Goal: Information Seeking & Learning: Learn about a topic

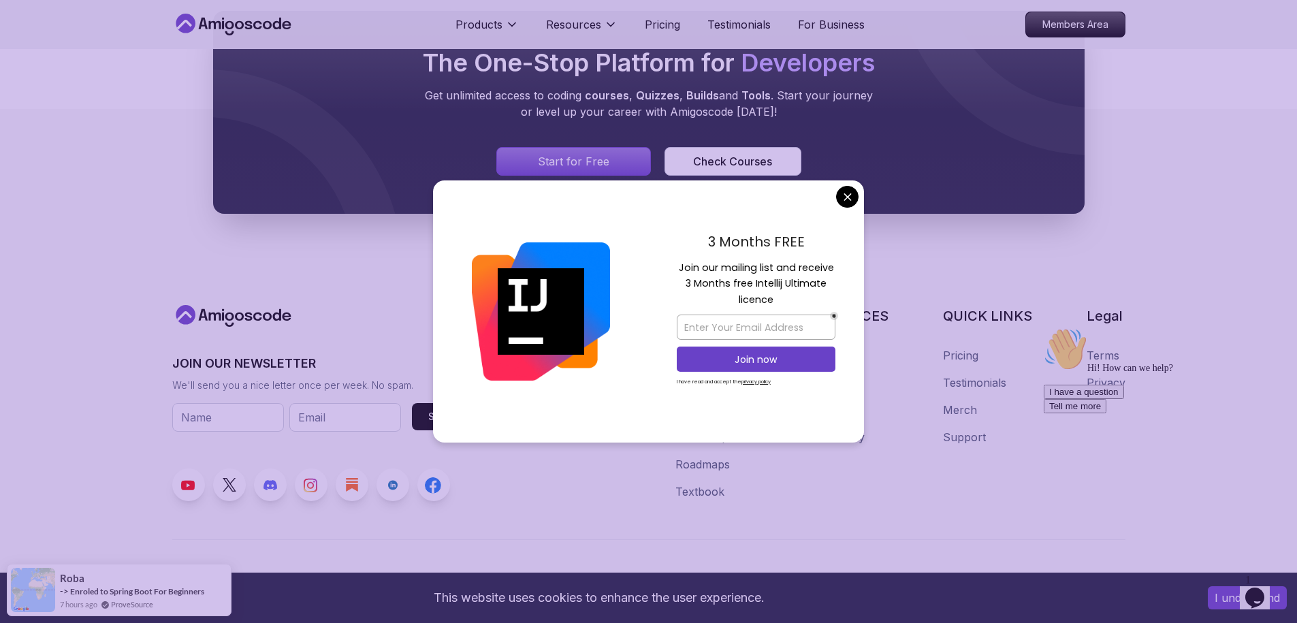
scroll to position [2484, 0]
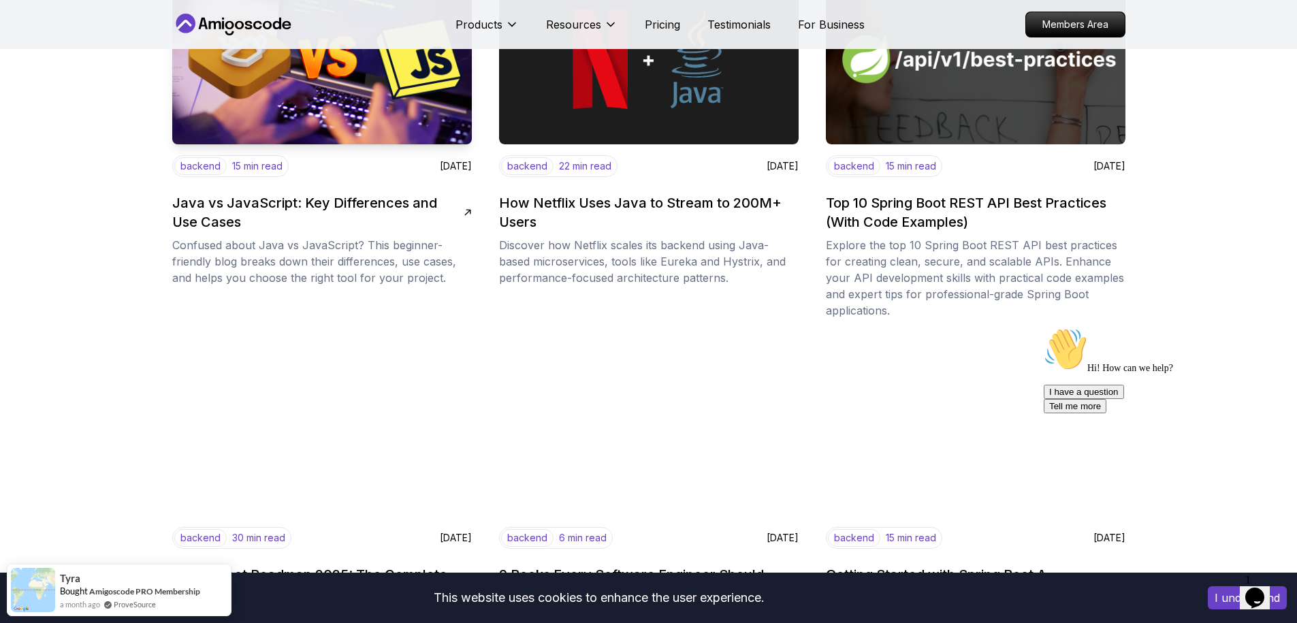
scroll to position [1389, 0]
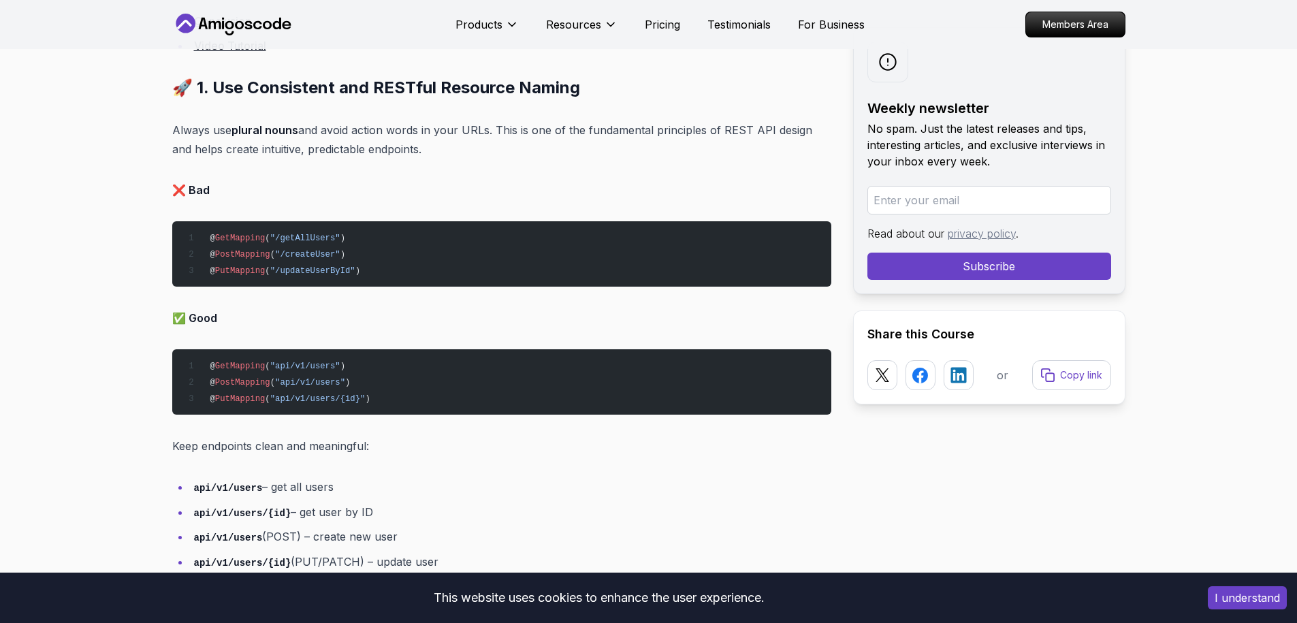
scroll to position [1260, 0]
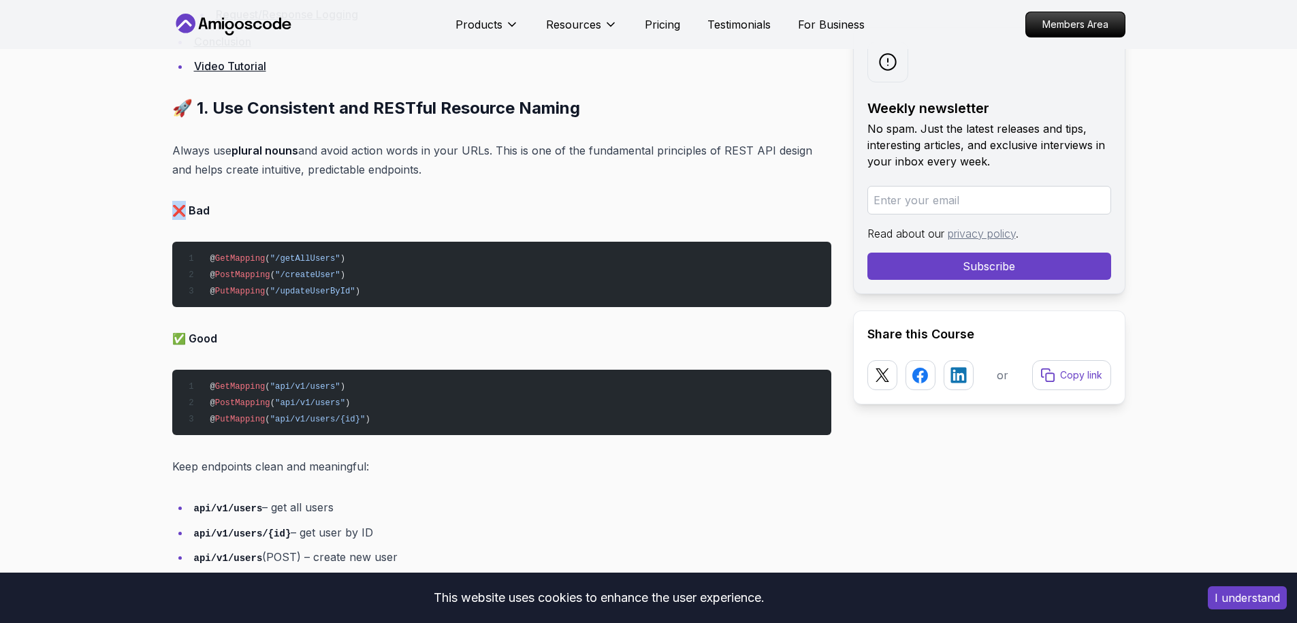
drag, startPoint x: 178, startPoint y: 212, endPoint x: 172, endPoint y: 211, distance: 6.9
click at [172, 211] on strong "❌ Bad" at bounding box center [190, 211] width 37 height 14
copy strong "❌"
click at [353, 272] on pre "@ GetMapping ( "/getAllUsers" ) @ PostMapping ( "/createUser" ) @ PutMapping ( …" at bounding box center [501, 274] width 659 height 65
drag, startPoint x: 364, startPoint y: 298, endPoint x: 208, endPoint y: 261, distance: 160.2
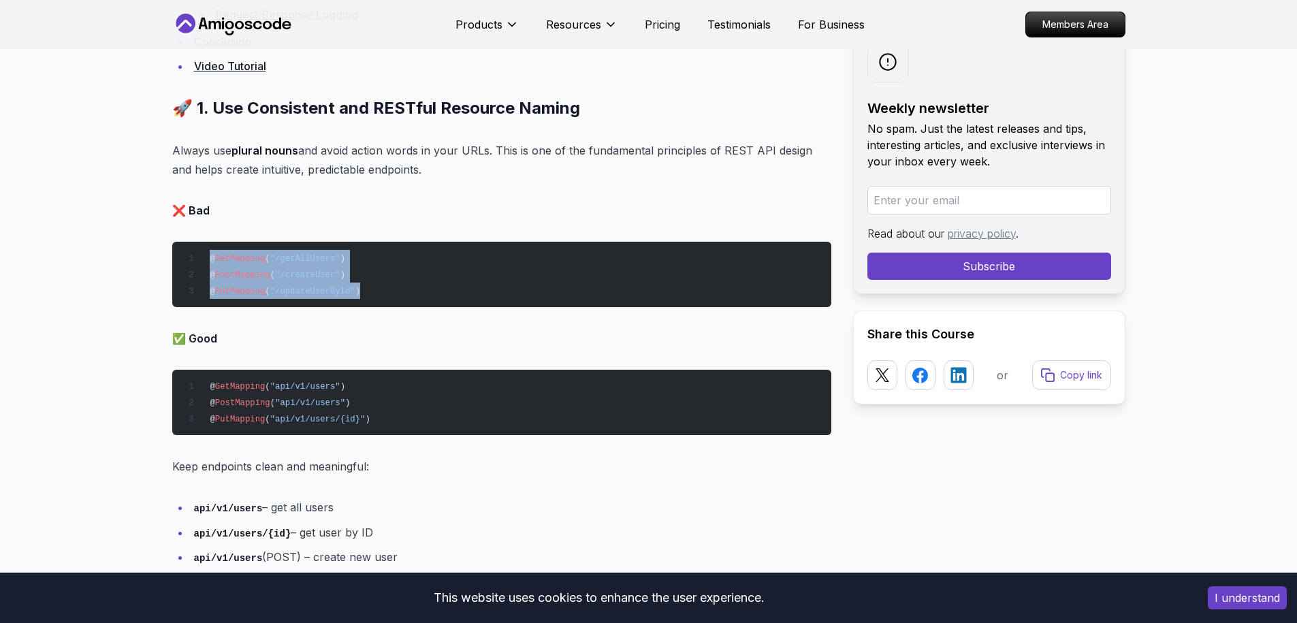
click at [208, 261] on pre "@ GetMapping ( "/getAllUsers" ) @ PostMapping ( "/createUser" ) @ PutMapping ( …" at bounding box center [501, 274] width 659 height 65
copy code "@ GetMapping ( "/getAllUsers" ) @ PostMapping ( "/createUser" ) @ PutMapping ( …"
click at [338, 268] on pre "@ GetMapping ( "/getAllUsers" ) @ PostMapping ( "/createUser" ) @ PutMapping ( …" at bounding box center [501, 274] width 659 height 65
drag, startPoint x: 366, startPoint y: 291, endPoint x: 211, endPoint y: 261, distance: 158.0
click at [211, 261] on pre "@ GetMapping ( "/getAllUsers" ) @ PostMapping ( "/createUser" ) @ PutMapping ( …" at bounding box center [501, 274] width 659 height 65
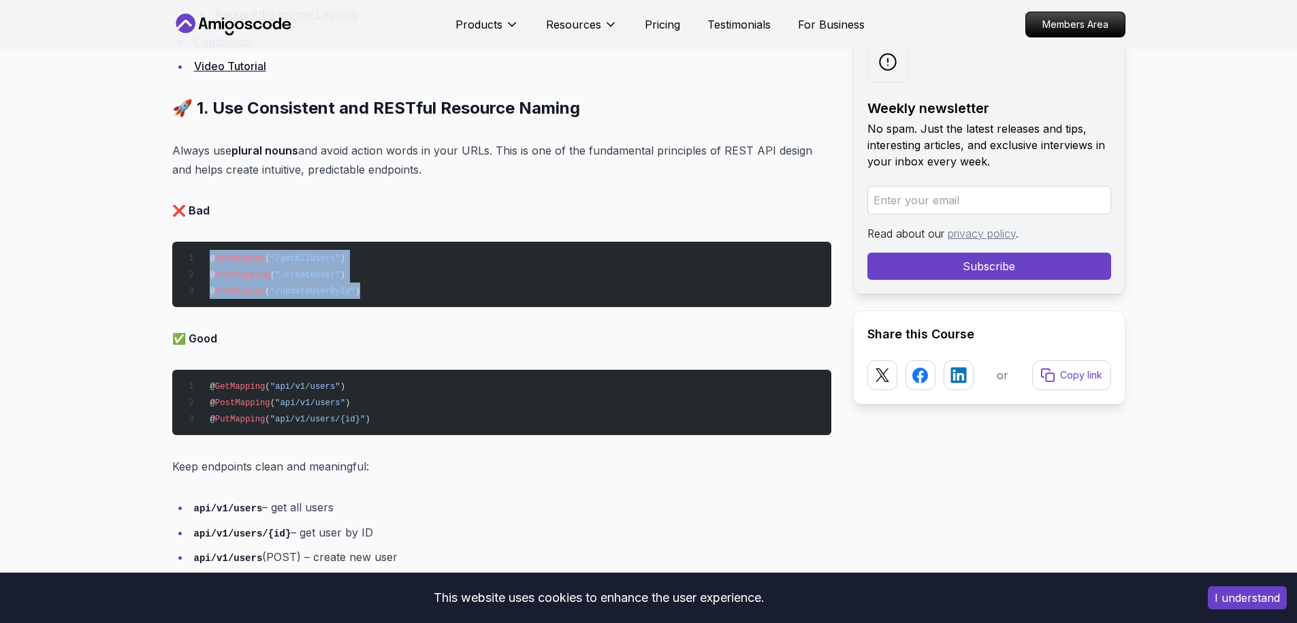
copy code "@ GetMapping ( "/getAllUsers" ) @ PostMapping ( "/createUser" ) @ PutMapping ( …"
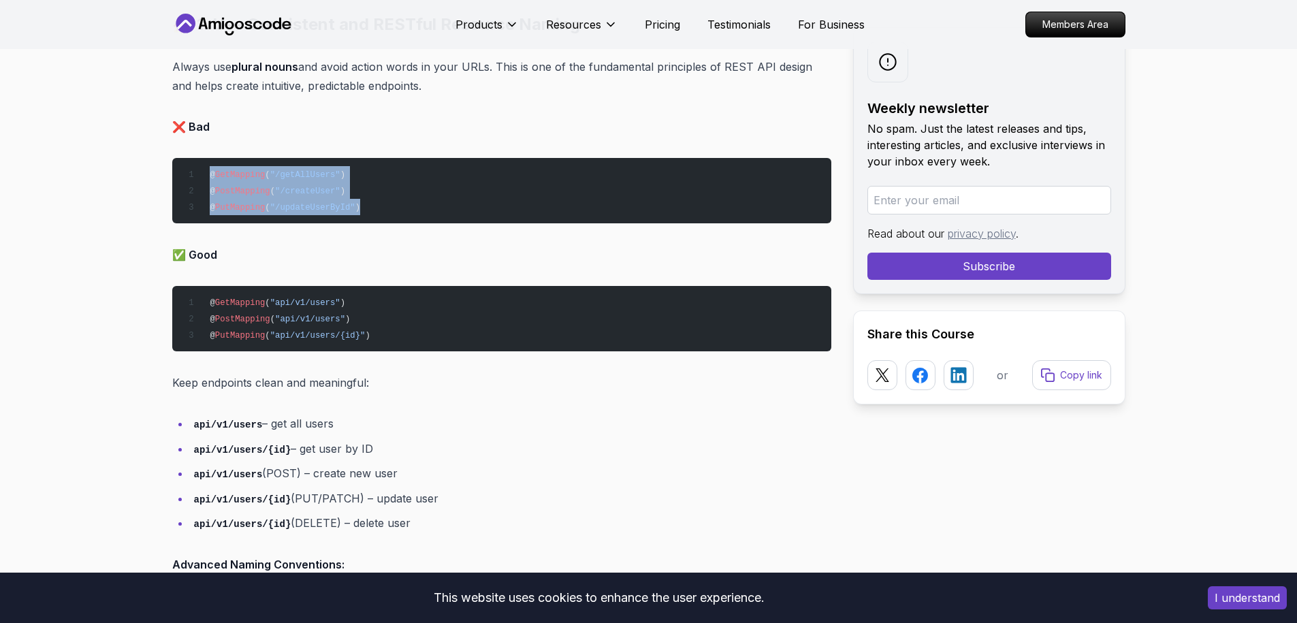
scroll to position [1342, 0]
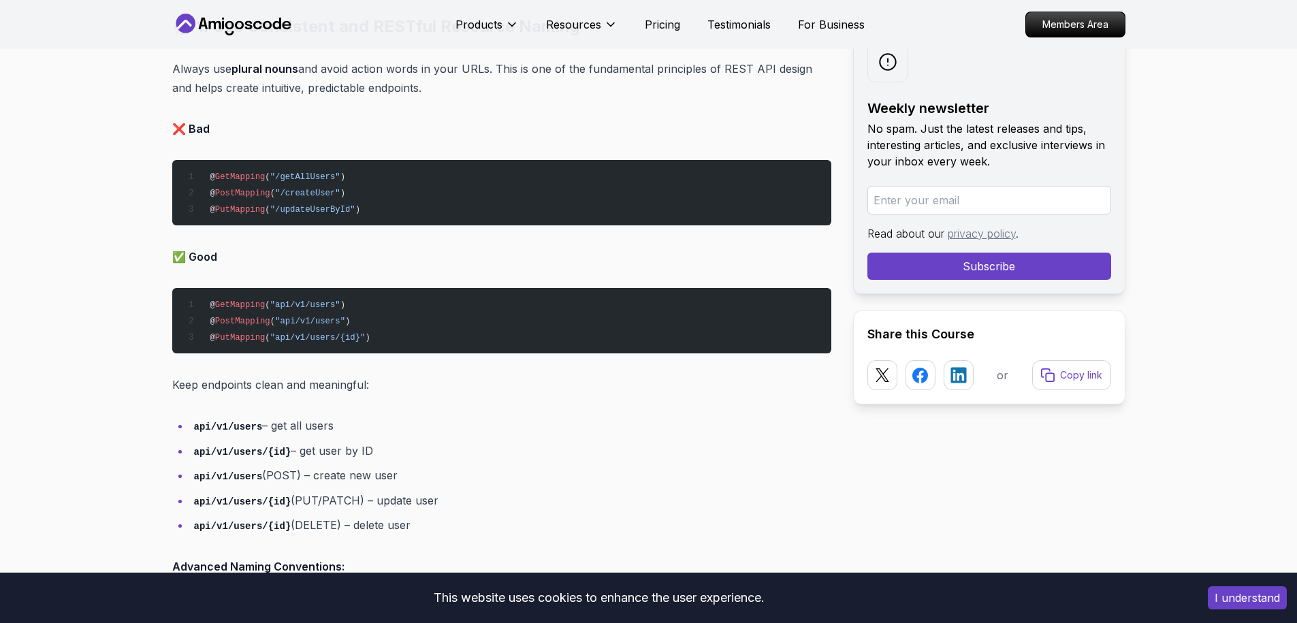
click at [221, 264] on p "✅ Good" at bounding box center [501, 256] width 659 height 19
drag, startPoint x: 223, startPoint y: 253, endPoint x: 174, endPoint y: 257, distance: 48.5
click at [174, 257] on p "✅ Good" at bounding box center [501, 256] width 659 height 19
copy strong "✅ Good"
drag, startPoint x: 346, startPoint y: 211, endPoint x: 206, endPoint y: 178, distance: 144.2
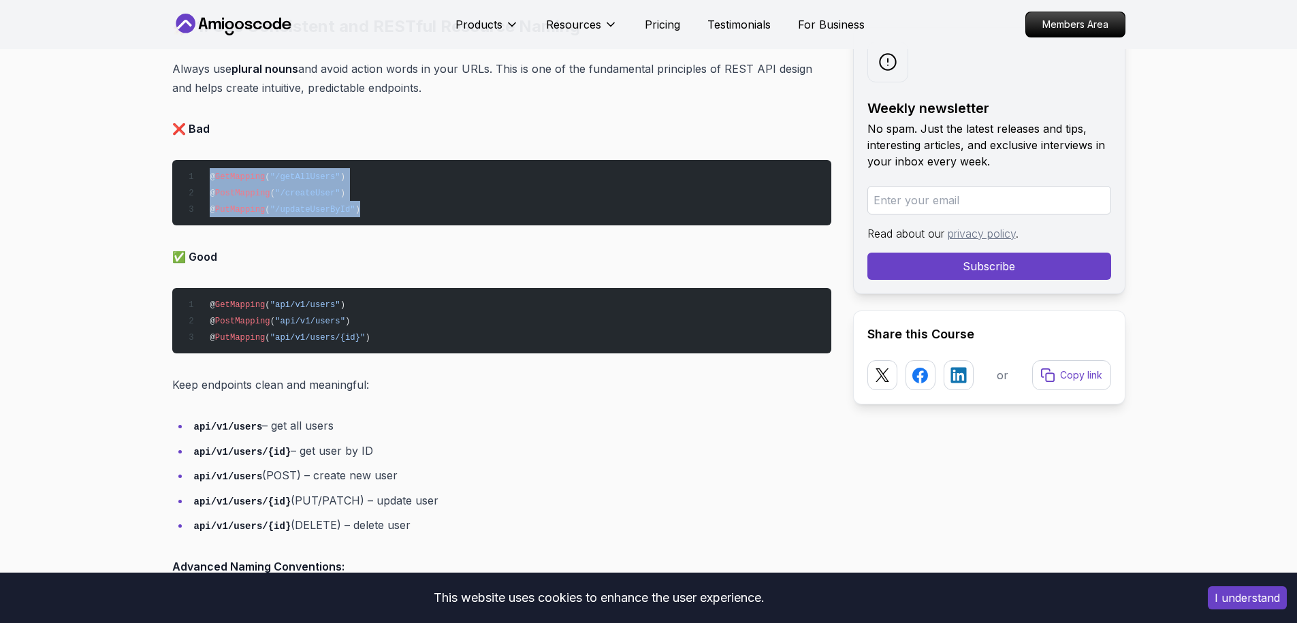
click at [206, 178] on pre "@ GetMapping ( "/getAllUsers" ) @ PostMapping ( "/createUser" ) @ PutMapping ( …" at bounding box center [501, 192] width 659 height 65
copy code "@ GetMapping ( "/getAllUsers" ) @ PostMapping ( "/createUser" ) @ PutMapping ( …"
click at [372, 308] on pre "@ GetMapping ( "api/v1/users" ) @ PostMapping ( "api/v1/users" ) @ PutMapping (…" at bounding box center [501, 320] width 659 height 65
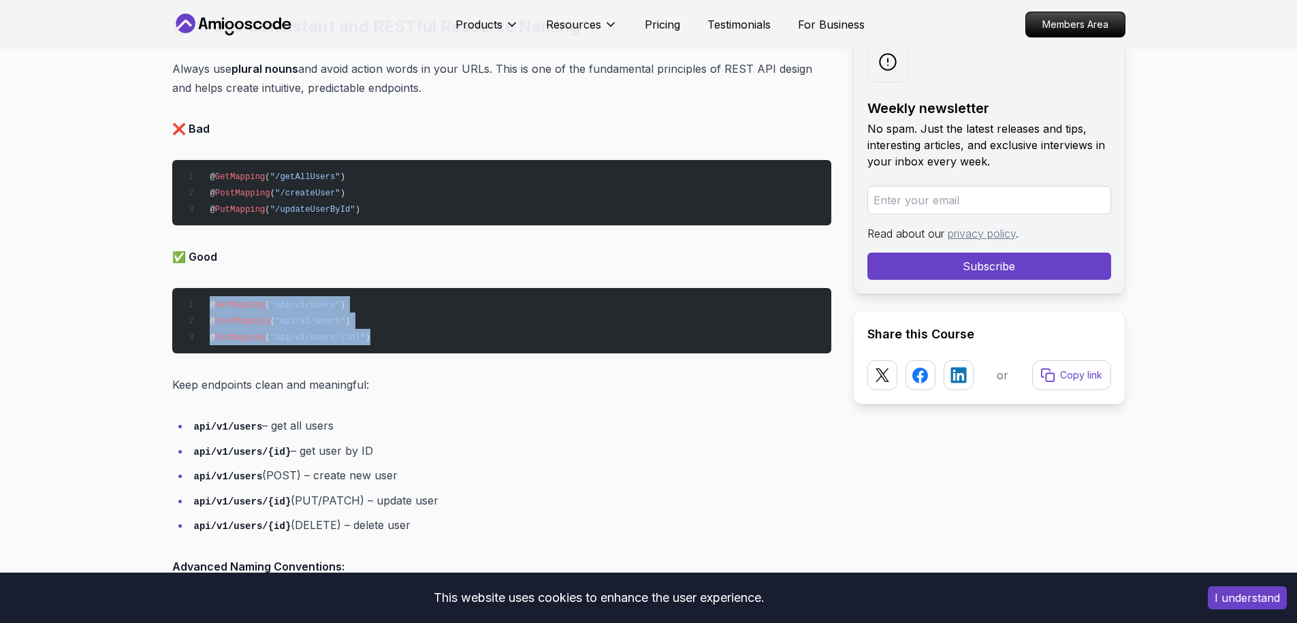
drag, startPoint x: 381, startPoint y: 342, endPoint x: 208, endPoint y: 304, distance: 177.1
click at [208, 304] on pre "@ GetMapping ( "api/v1/users" ) @ PostMapping ( "api/v1/users" ) @ PutMapping (…" at bounding box center [501, 320] width 659 height 65
copy code "@ GetMapping ( "api/v1/users" ) @ PostMapping ( "api/v1/users" ) @ PutMapping (…"
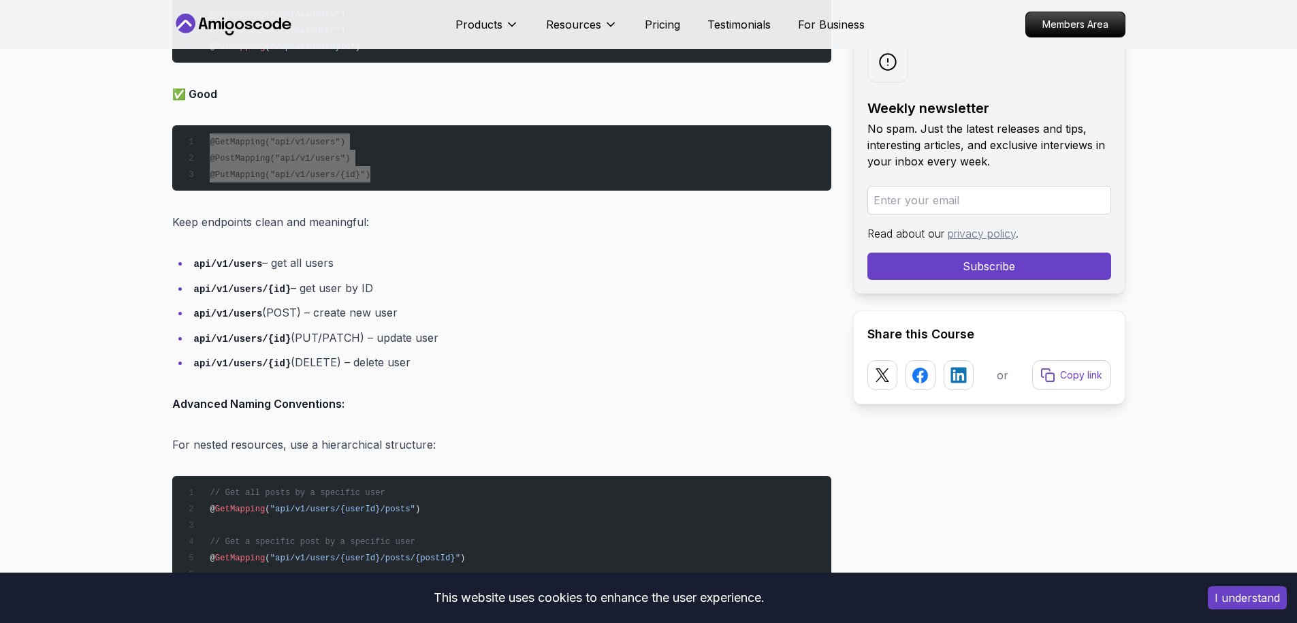
scroll to position [1505, 0]
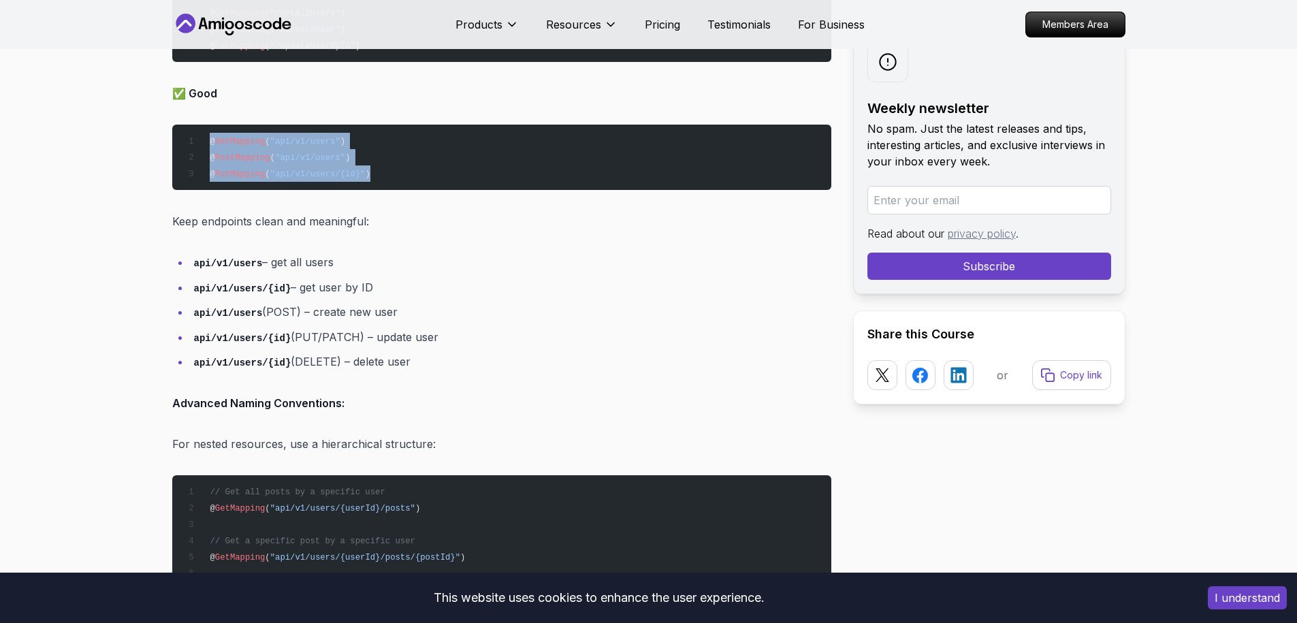
drag, startPoint x: 406, startPoint y: 365, endPoint x: 169, endPoint y: 223, distance: 276.4
copy div "Keep endpoints clean and meaningful: api/v1/users – get all users api/v1/users/…"
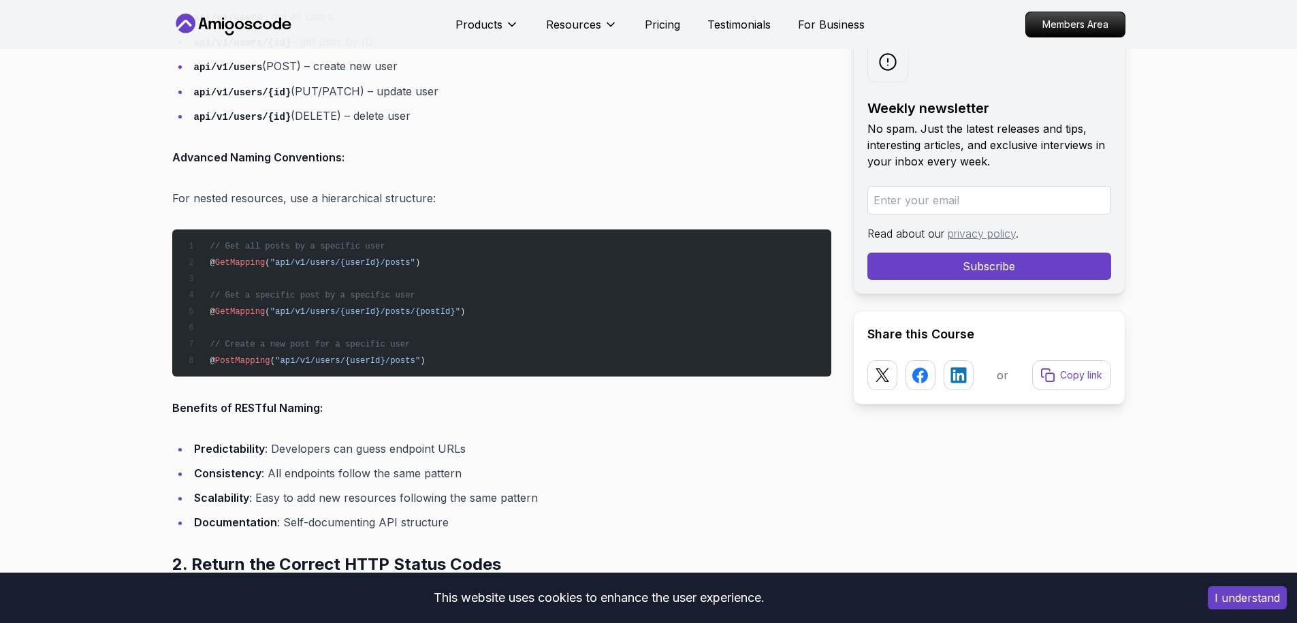
scroll to position [1750, 0]
drag, startPoint x: 431, startPoint y: 362, endPoint x: 264, endPoint y: 338, distance: 168.4
click at [264, 338] on pre "// Get all posts by a specific user @ GetMapping ( "api/v1/users/{userId}/posts…" at bounding box center [501, 303] width 659 height 147
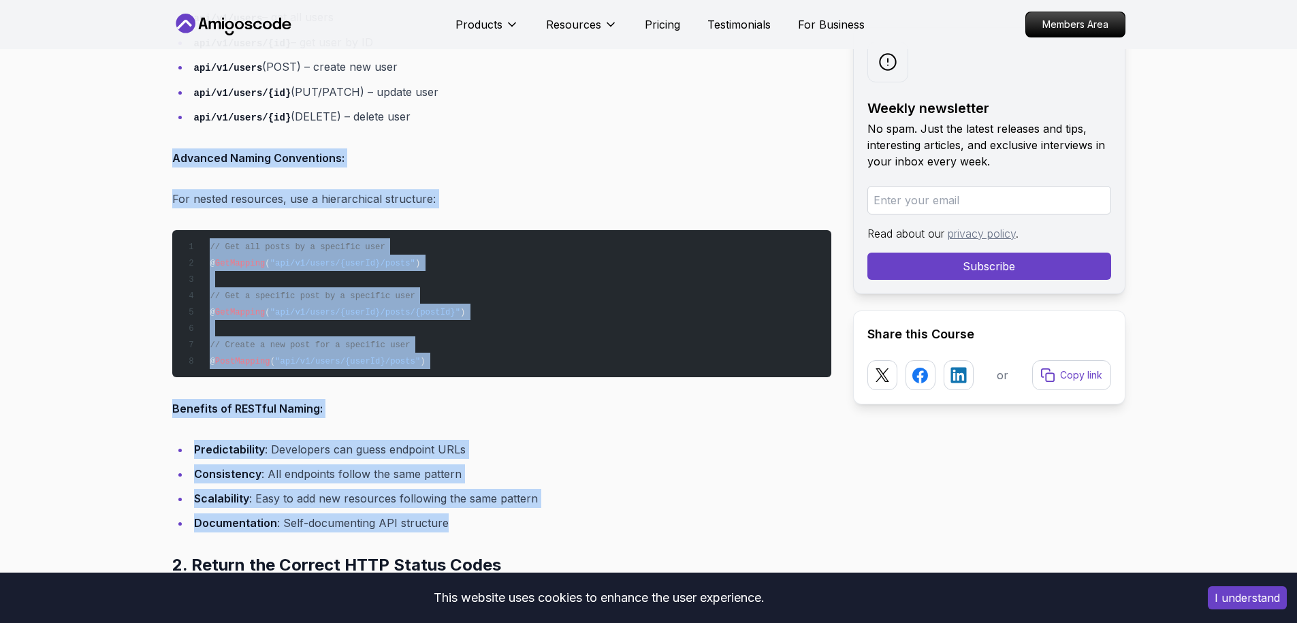
drag, startPoint x: 453, startPoint y: 360, endPoint x: 164, endPoint y: 162, distance: 350.7
copy div "Advanced Naming Conventions: For nested resources, use a hierarchical structure…"
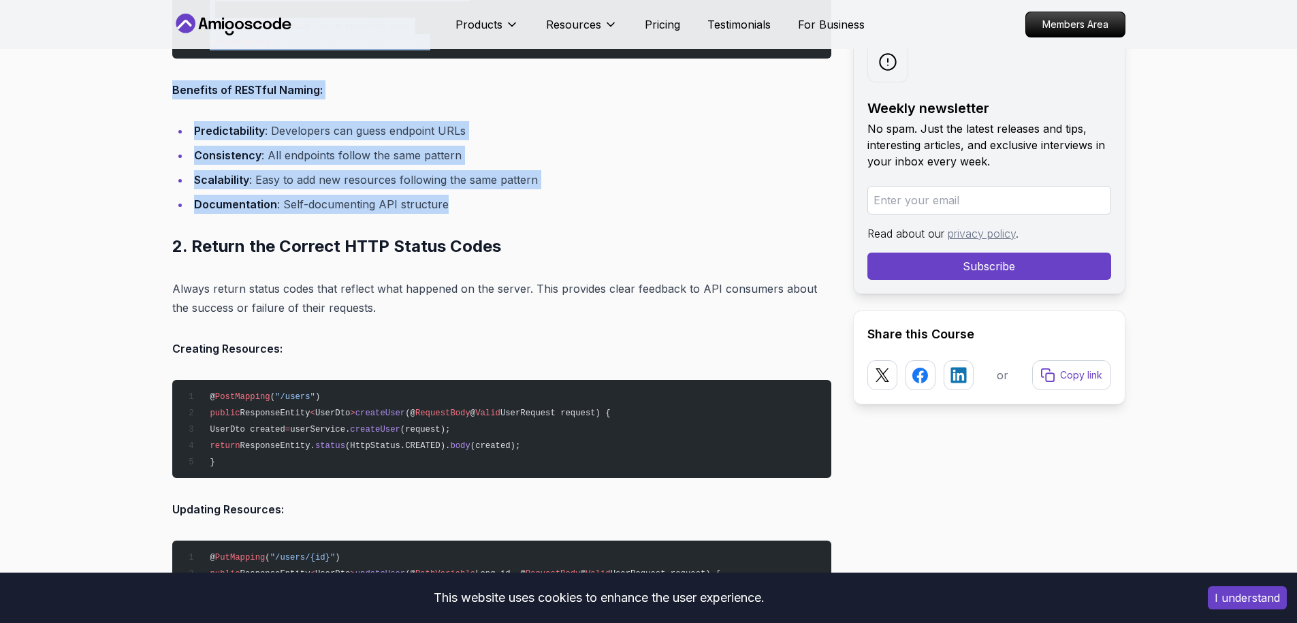
scroll to position [2077, 0]
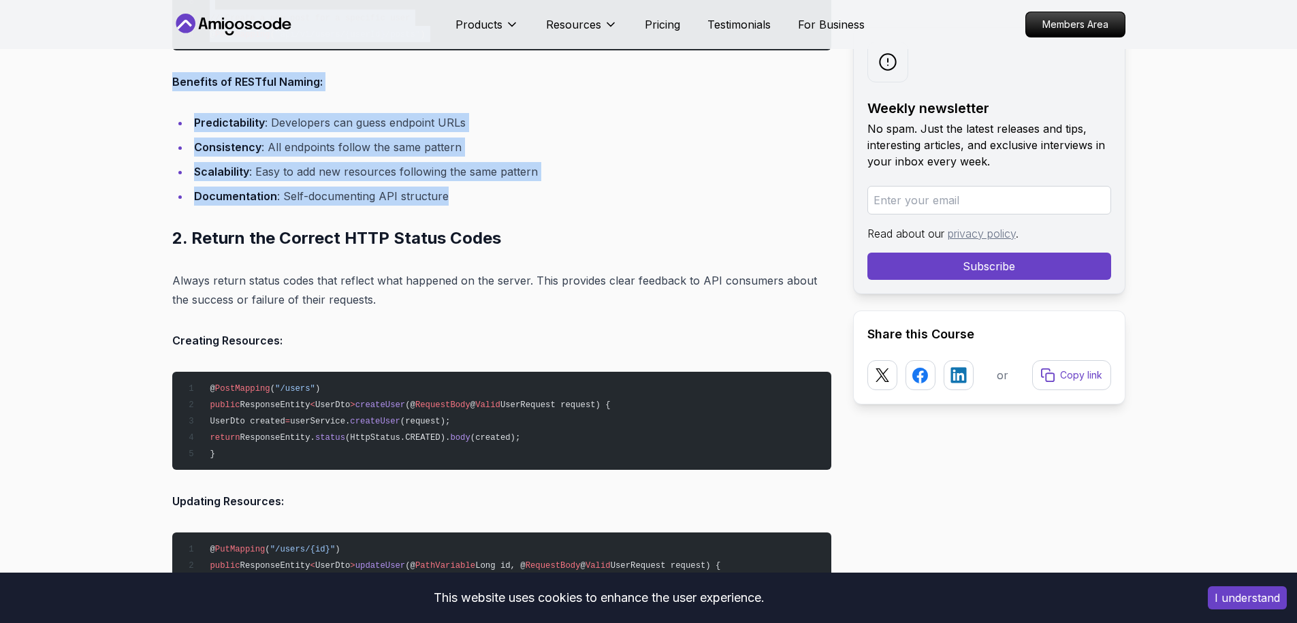
click at [585, 204] on li "Documentation : Self-documenting API structure" at bounding box center [510, 196] width 641 height 19
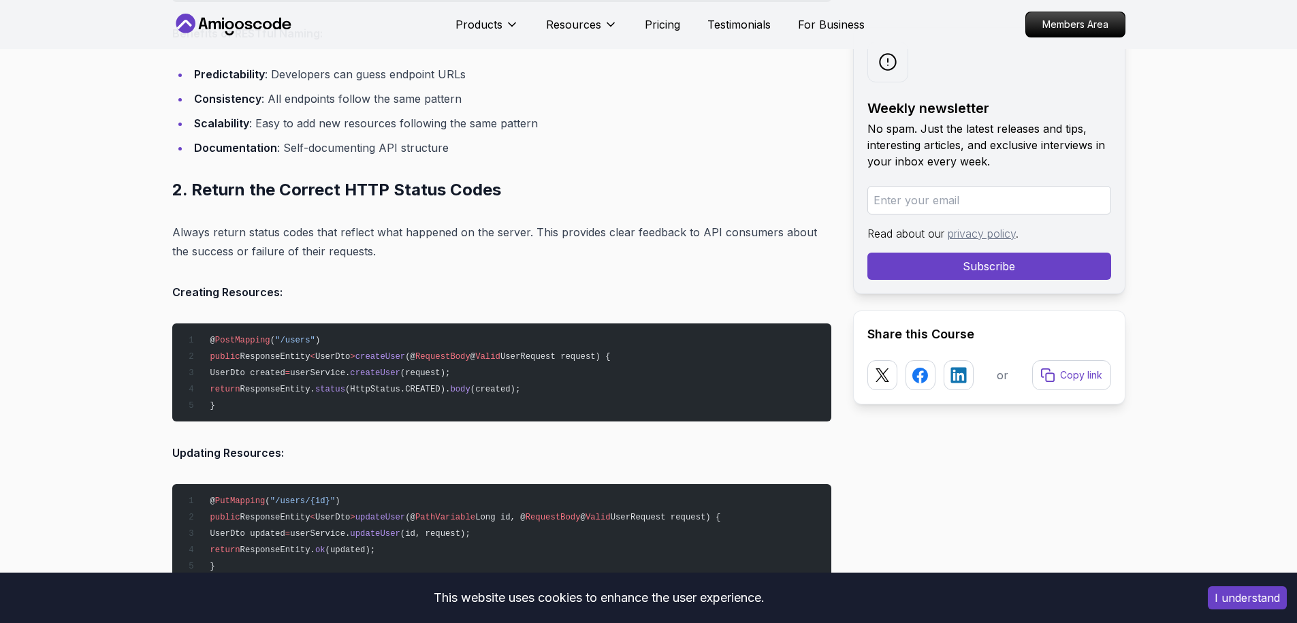
scroll to position [2159, 0]
